Goal: Task Accomplishment & Management: Use online tool/utility

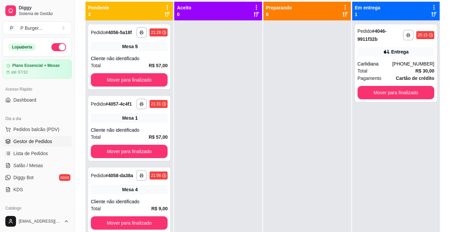
scroll to position [74, 0]
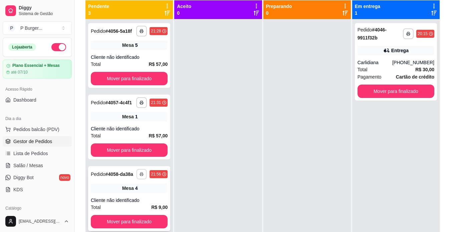
click at [137, 175] on button "button" at bounding box center [142, 174] width 10 height 10
click at [211, 179] on div at bounding box center [217, 135] width 87 height 232
click at [29, 165] on span "Salão / Mesas" at bounding box center [28, 165] width 30 height 7
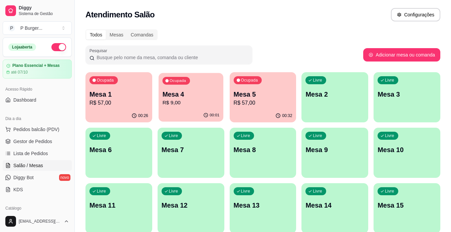
click at [192, 98] on p "Mesa 4" at bounding box center [190, 94] width 57 height 9
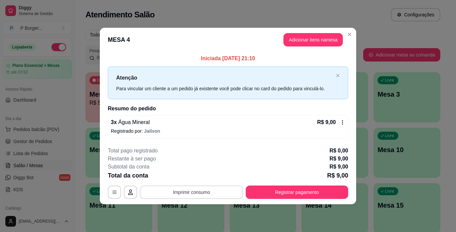
click at [197, 191] on button "Imprimir consumo" at bounding box center [191, 191] width 103 height 13
click at [180, 171] on div "Escolha a impressora IMPRESSORA" at bounding box center [193, 172] width 55 height 23
click at [180, 173] on button "IMPRESSORA" at bounding box center [193, 176] width 47 height 10
click at [205, 187] on button "Imprimir consumo" at bounding box center [192, 191] width 100 height 13
click at [201, 178] on button "IMPRESSORA" at bounding box center [193, 176] width 47 height 10
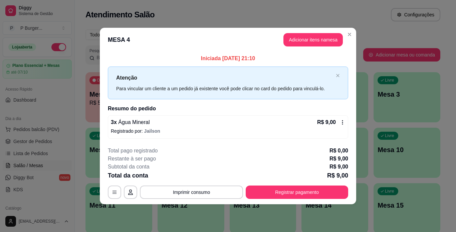
click at [187, 130] on p "Registrado por: Jailson" at bounding box center [228, 131] width 234 height 7
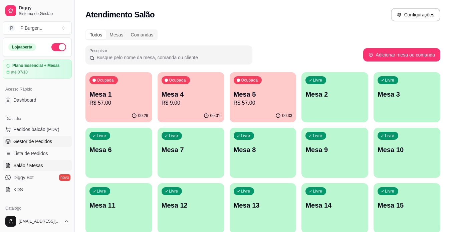
click at [28, 141] on span "Gestor de Pedidos" at bounding box center [32, 141] width 39 height 7
